Goal: Navigation & Orientation: Find specific page/section

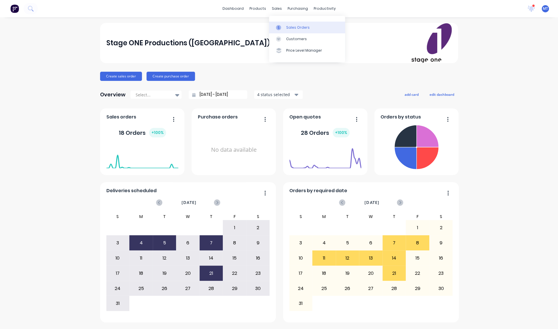
click at [296, 26] on div "Sales Orders" at bounding box center [298, 27] width 24 height 5
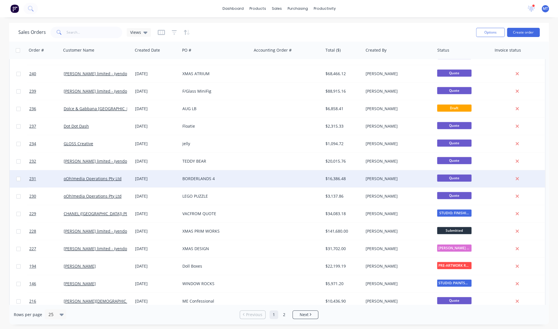
scroll to position [192, 0]
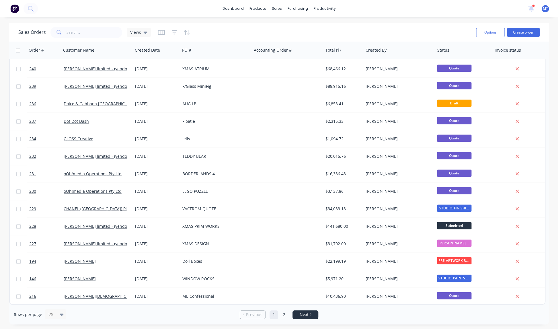
click at [301, 313] on span "Next" at bounding box center [304, 315] width 9 height 6
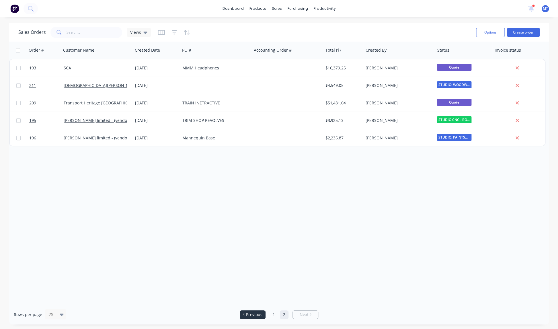
click at [256, 315] on span "Previous" at bounding box center [254, 315] width 16 height 6
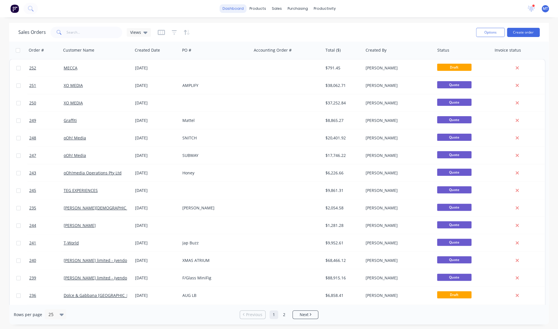
click at [240, 9] on link "dashboard" at bounding box center [233, 8] width 27 height 9
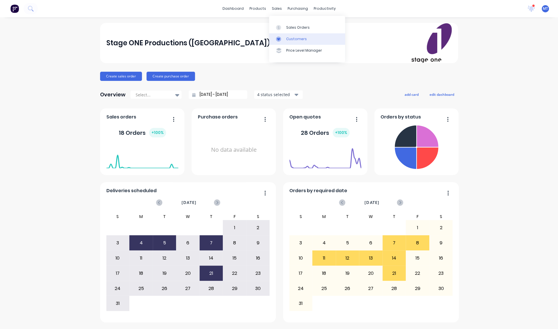
click at [292, 39] on div "Customers" at bounding box center [296, 38] width 21 height 5
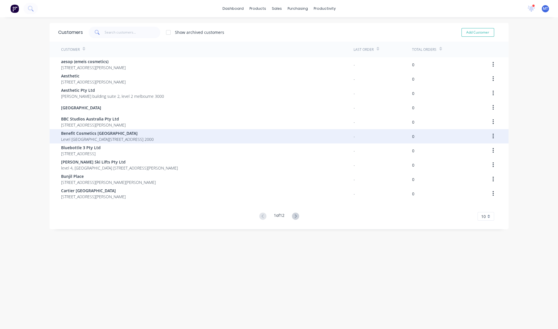
scroll to position [11, 0]
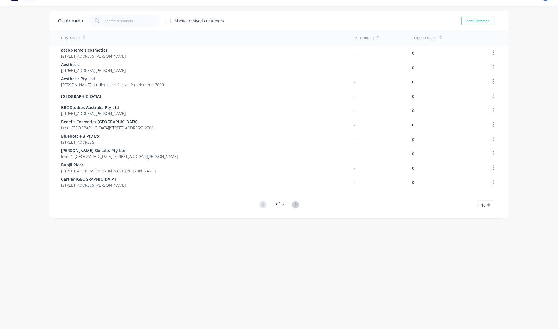
click at [297, 205] on icon at bounding box center [295, 204] width 7 height 7
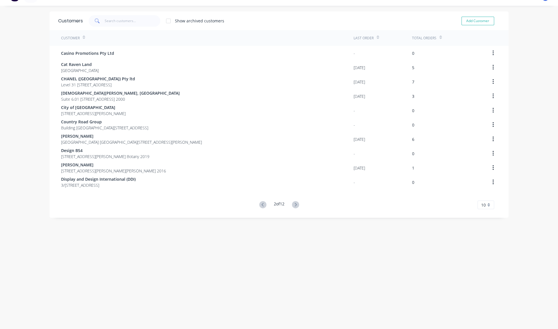
click at [297, 205] on icon at bounding box center [295, 204] width 7 height 7
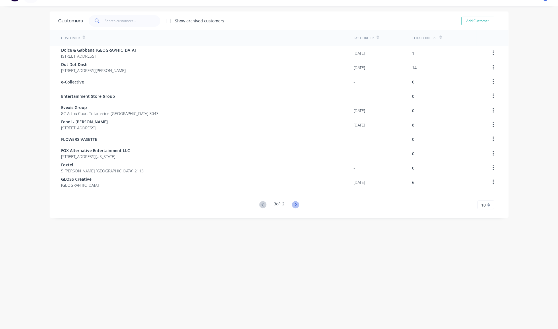
click at [297, 205] on icon at bounding box center [296, 204] width 2 height 3
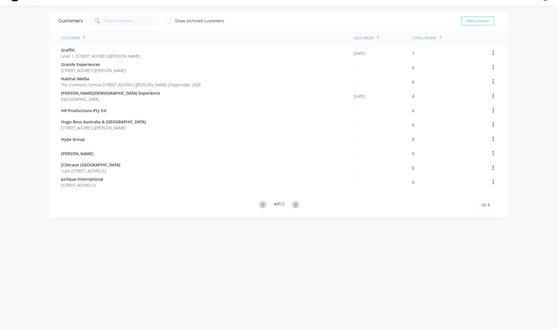
click at [297, 205] on icon at bounding box center [296, 204] width 2 height 3
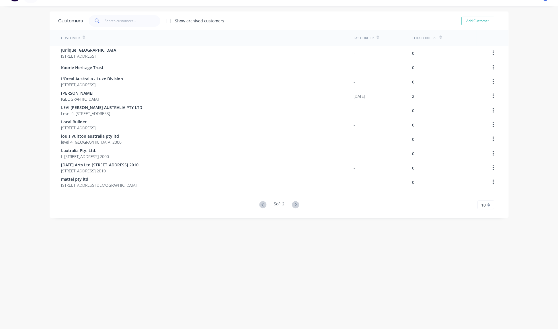
click at [297, 205] on icon at bounding box center [296, 204] width 2 height 3
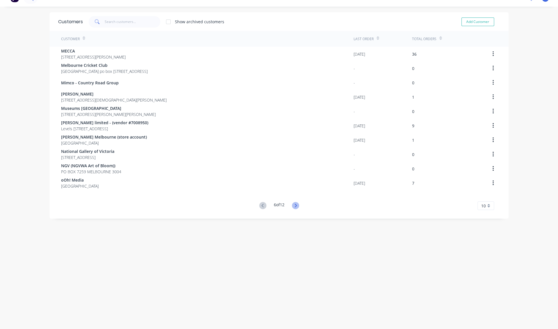
click at [297, 205] on icon at bounding box center [295, 205] width 7 height 7
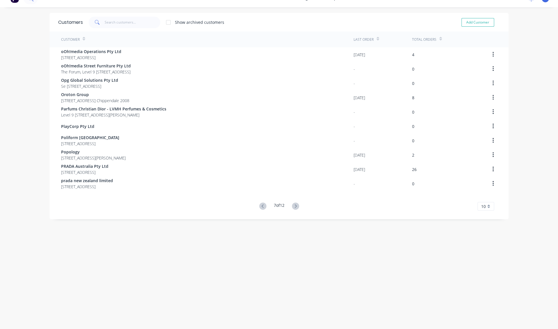
scroll to position [10, 0]
click at [297, 205] on icon at bounding box center [295, 206] width 7 height 7
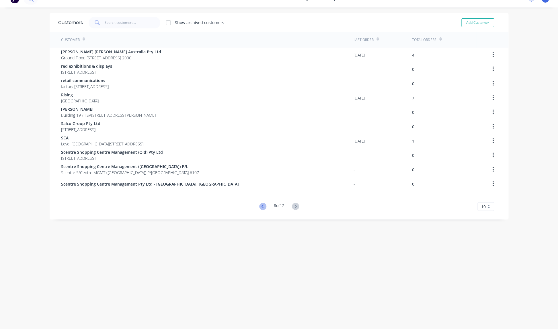
click at [261, 205] on icon at bounding box center [262, 206] width 7 height 7
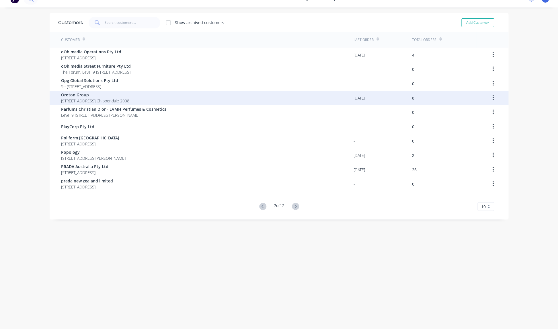
click at [413, 98] on div "8" at bounding box center [413, 98] width 2 height 6
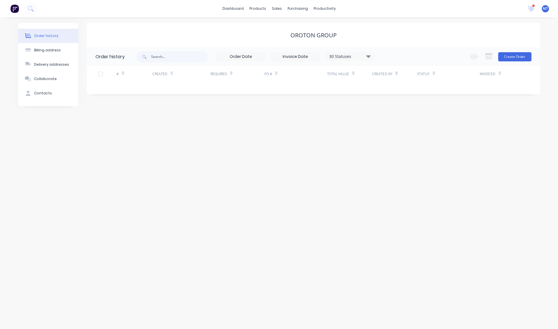
click at [123, 76] on div at bounding box center [123, 73] width 3 height 9
click at [124, 75] on div at bounding box center [123, 73] width 3 height 9
click at [46, 35] on div "Order history" at bounding box center [46, 35] width 24 height 5
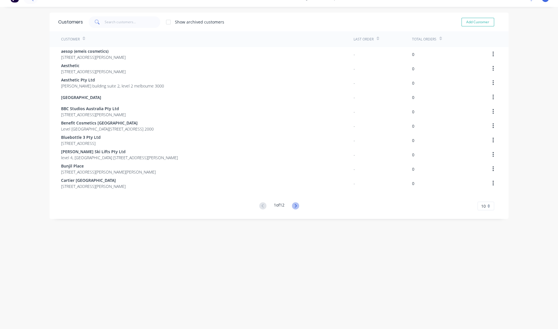
scroll to position [11, 0]
click at [296, 205] on g at bounding box center [295, 205] width 7 height 7
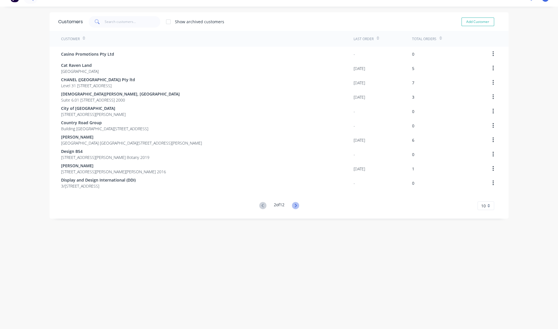
click at [295, 205] on icon at bounding box center [295, 205] width 7 height 7
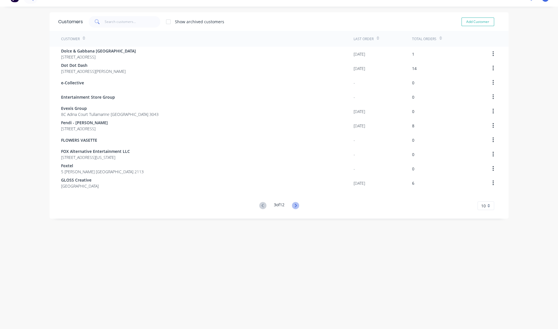
click at [295, 205] on icon at bounding box center [295, 205] width 7 height 7
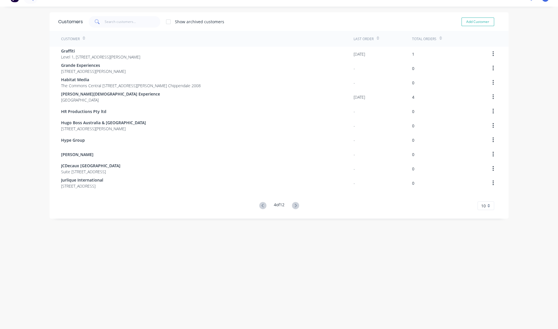
click at [295, 205] on icon at bounding box center [295, 205] width 7 height 7
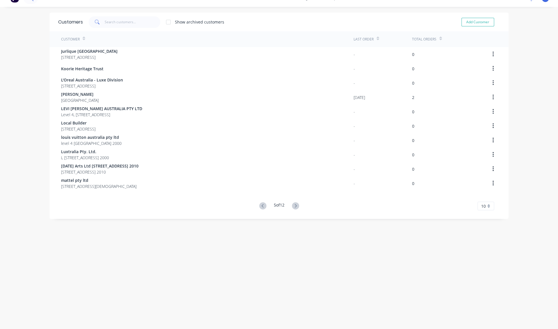
click at [295, 205] on g at bounding box center [295, 205] width 7 height 7
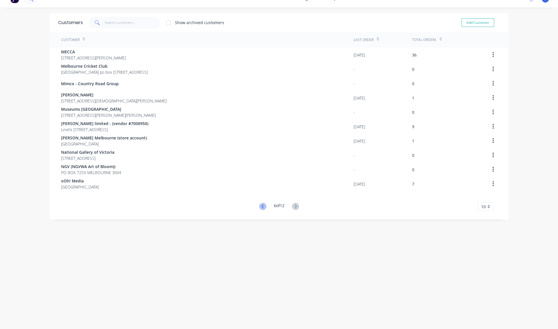
click at [263, 205] on icon at bounding box center [262, 206] width 7 height 7
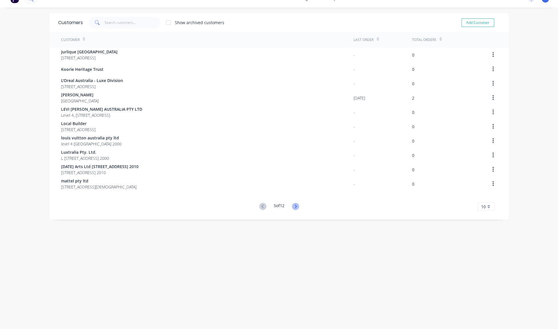
click at [296, 206] on icon at bounding box center [296, 206] width 2 height 3
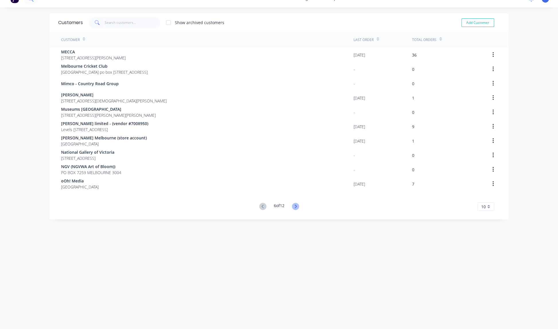
click at [296, 206] on icon at bounding box center [295, 206] width 7 height 7
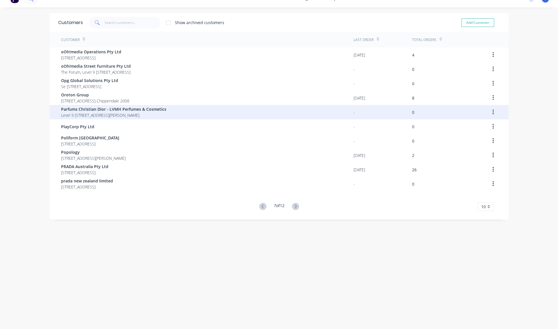
scroll to position [11, 0]
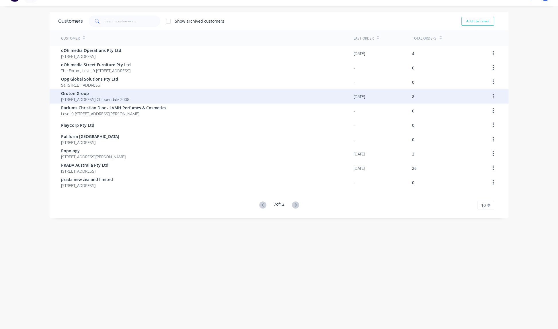
click at [493, 96] on icon "button" at bounding box center [493, 96] width 1 height 6
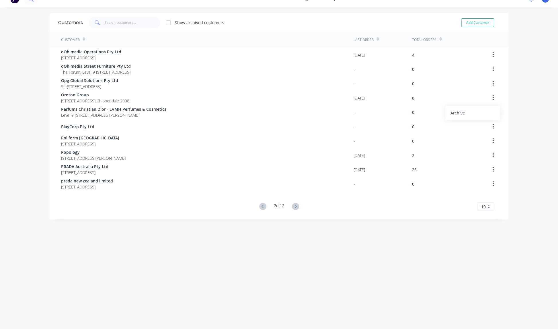
click at [524, 104] on div "dashboard products sales purchasing productivity dashboard products Product Cat…" at bounding box center [279, 164] width 558 height 329
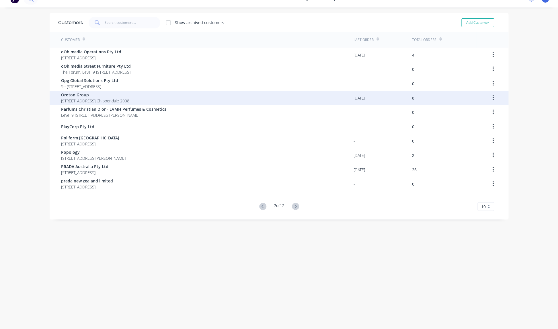
click at [154, 98] on div "Oroton Group [STREET_ADDRESS] Chippendale 2008" at bounding box center [207, 98] width 293 height 14
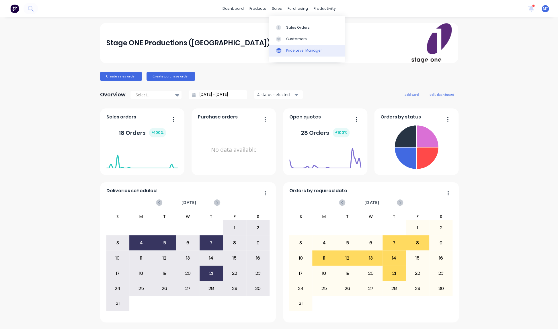
click at [302, 51] on div "Price Level Manager" at bounding box center [304, 50] width 36 height 5
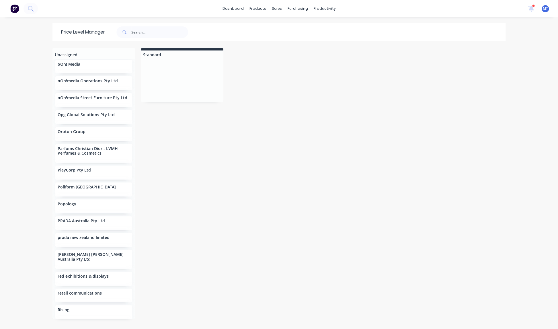
scroll to position [1056, 0]
click at [71, 131] on p "Oroton Group" at bounding box center [72, 133] width 28 height 5
click at [67, 131] on p "Oroton Group" at bounding box center [72, 133] width 28 height 5
click at [294, 28] on div "Sales Orders" at bounding box center [298, 27] width 24 height 5
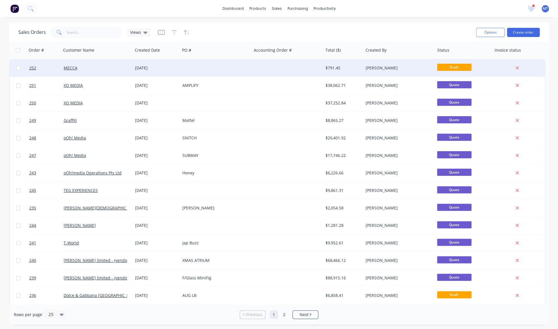
click at [155, 68] on div "[DATE]" at bounding box center [156, 68] width 43 height 6
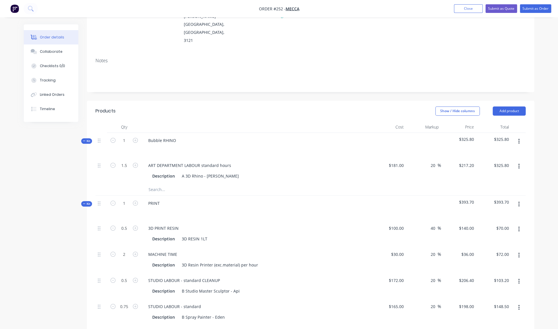
scroll to position [83, 0]
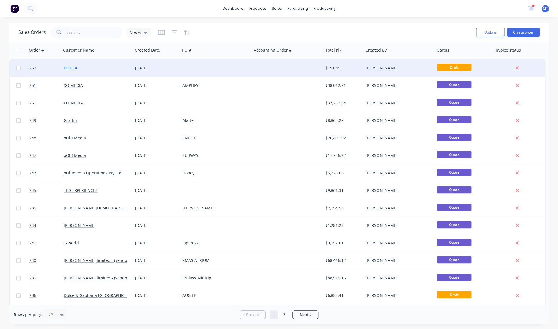
click at [76, 67] on link "MECCA" at bounding box center [71, 67] width 14 height 5
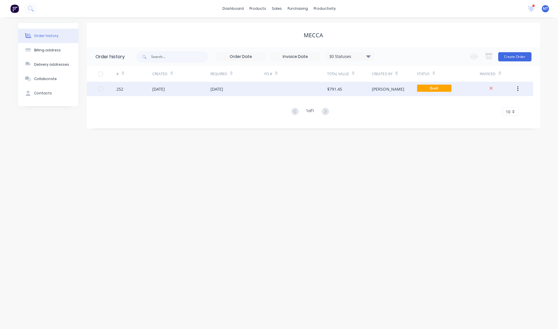
click at [223, 89] on div "[DATE]" at bounding box center [217, 89] width 13 height 6
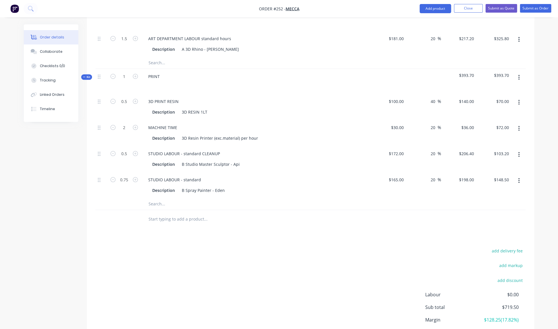
scroll to position [211, 0]
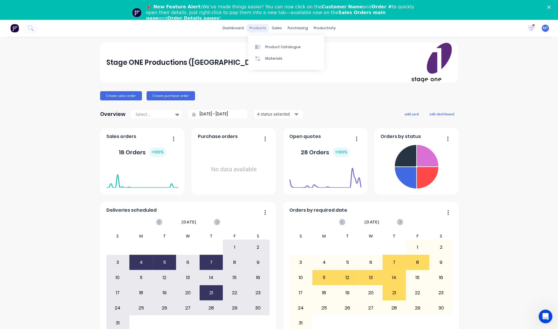
scroll to position [1, 0]
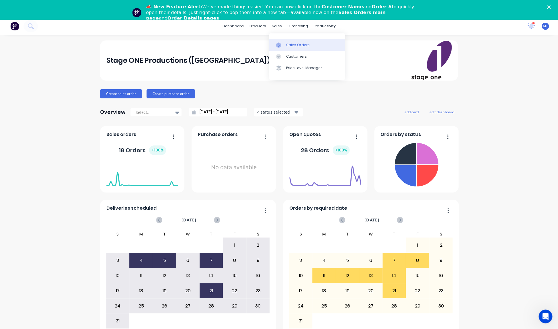
click at [296, 46] on div "Sales Orders" at bounding box center [298, 44] width 24 height 5
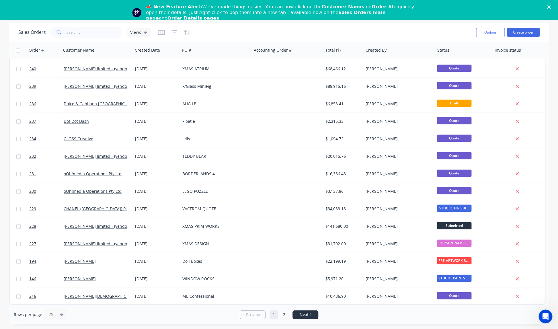
scroll to position [19, 0]
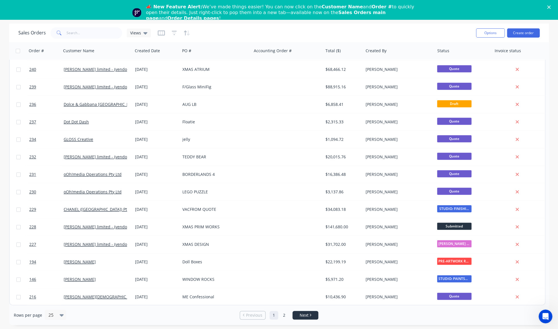
click at [308, 315] on span "Next" at bounding box center [304, 316] width 9 height 6
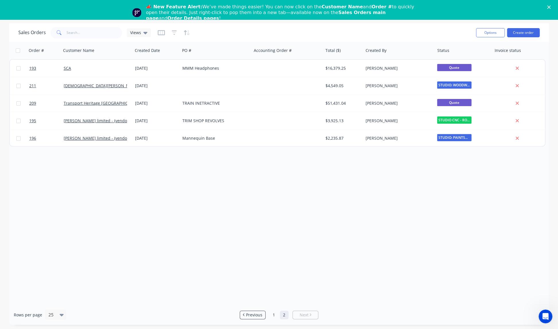
scroll to position [20, 0]
click at [255, 315] on span "Previous" at bounding box center [254, 315] width 16 height 6
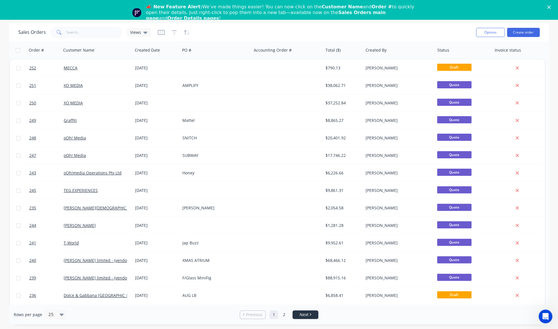
click at [303, 315] on span "Next" at bounding box center [304, 315] width 9 height 6
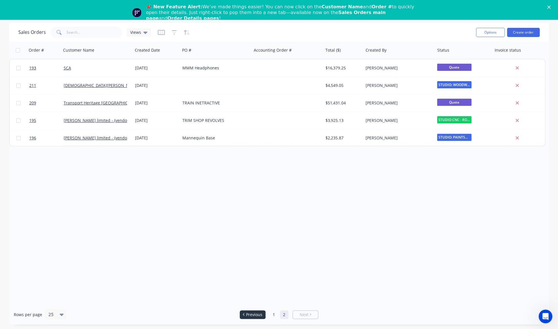
click at [251, 314] on span "Previous" at bounding box center [254, 315] width 16 height 6
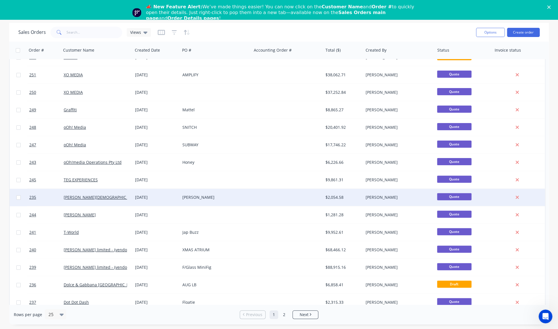
scroll to position [0, 0]
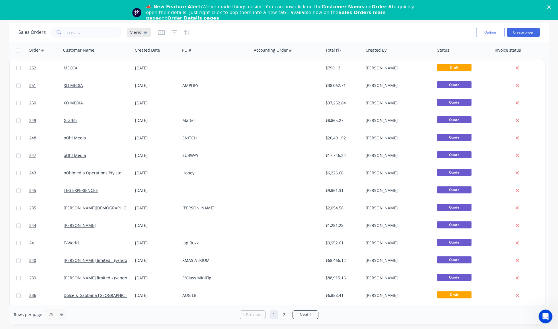
click at [144, 32] on icon at bounding box center [145, 33] width 4 height 2
click at [243, 37] on div "Sales Orders Views" at bounding box center [244, 32] width 453 height 14
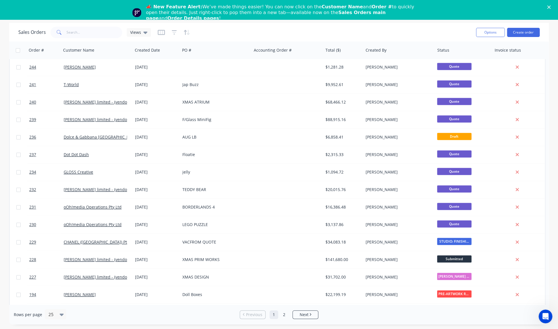
scroll to position [192, 0]
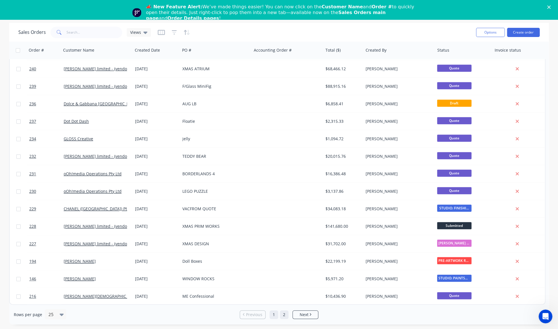
click at [286, 315] on link "2" at bounding box center [284, 315] width 9 height 9
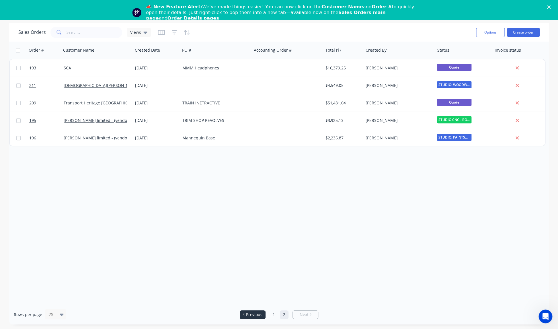
click at [256, 315] on span "Previous" at bounding box center [254, 315] width 16 height 6
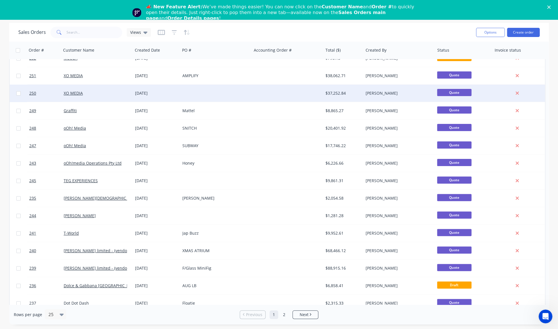
scroll to position [13, 0]
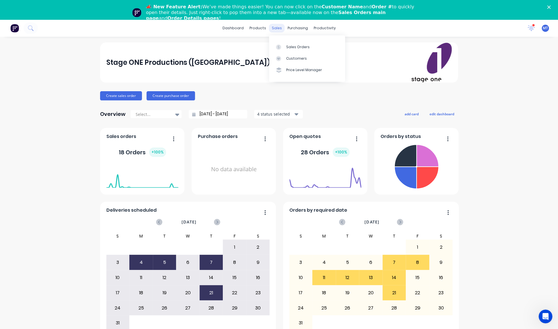
click at [278, 29] on div "sales" at bounding box center [277, 28] width 16 height 9
click at [292, 60] on div "Customers" at bounding box center [296, 58] width 21 height 5
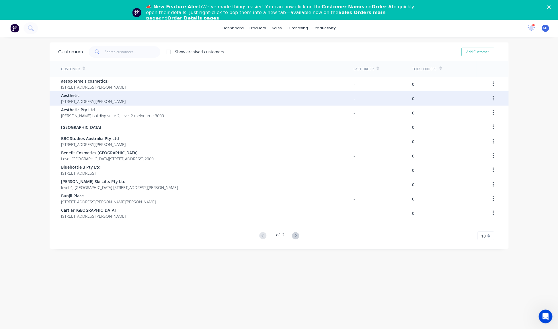
scroll to position [11, 0]
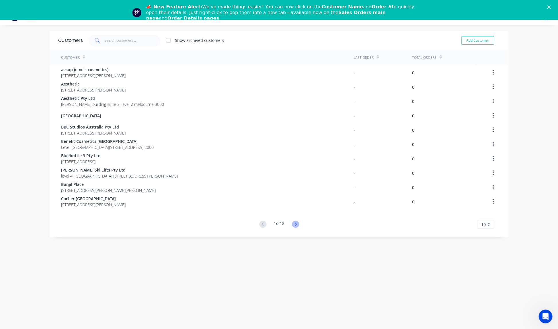
click at [296, 224] on icon at bounding box center [296, 223] width 2 height 3
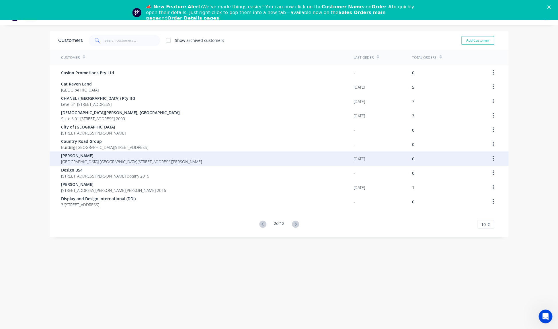
click at [413, 158] on div "6" at bounding box center [413, 159] width 2 height 6
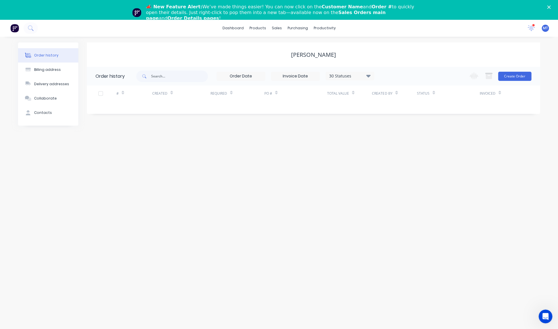
scroll to position [6, 0]
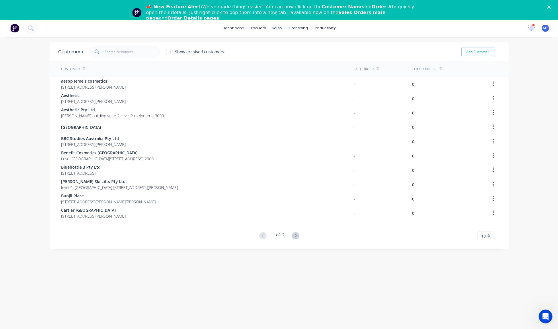
scroll to position [11, 0]
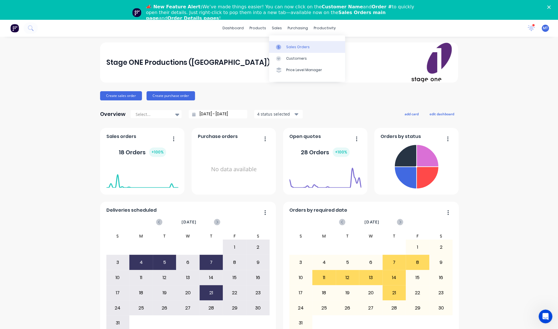
click at [290, 46] on div "Sales Orders" at bounding box center [298, 46] width 24 height 5
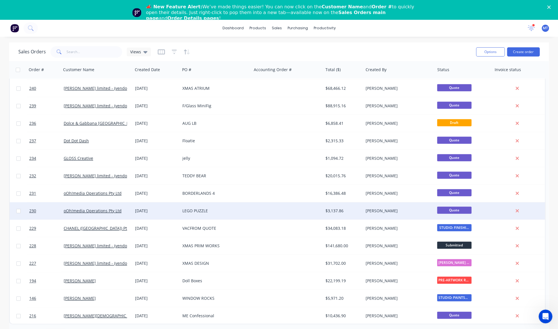
scroll to position [20, 0]
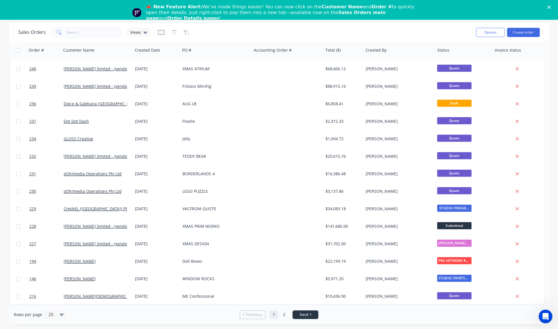
click at [308, 314] on span "Next" at bounding box center [304, 315] width 9 height 6
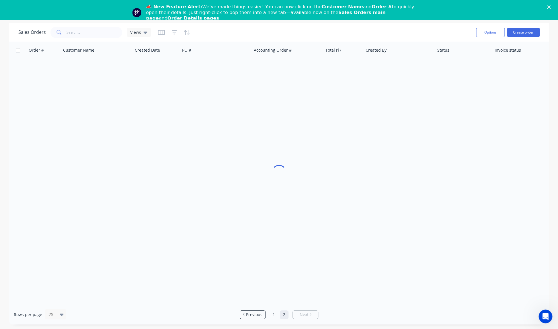
scroll to position [0, 0]
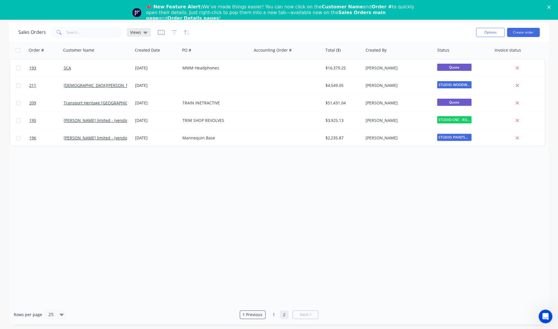
click at [144, 32] on icon at bounding box center [145, 33] width 4 height 2
click at [235, 31] on div "Sales Orders Views" at bounding box center [244, 32] width 453 height 14
click at [186, 34] on icon "button" at bounding box center [187, 33] width 7 height 6
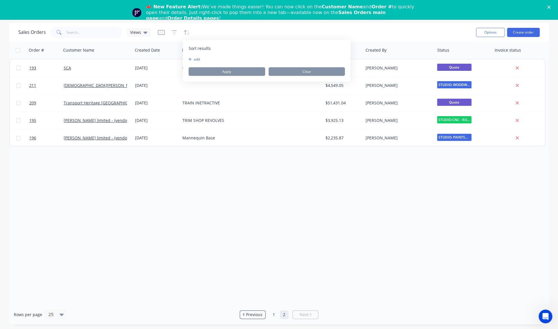
click at [233, 32] on div "Sales Orders Views" at bounding box center [244, 32] width 453 height 14
